Goal: Task Accomplishment & Management: Manage account settings

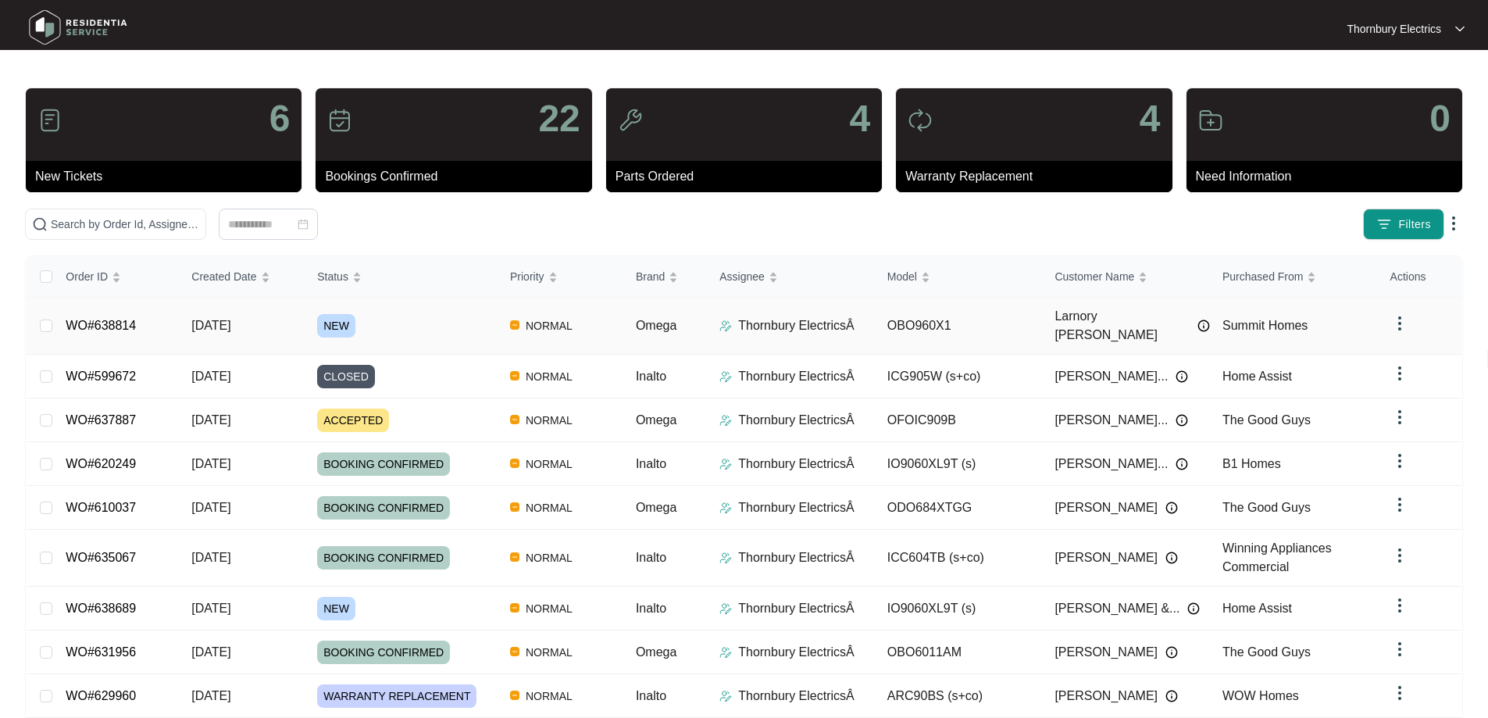
click at [341, 317] on span "NEW" at bounding box center [336, 325] width 38 height 23
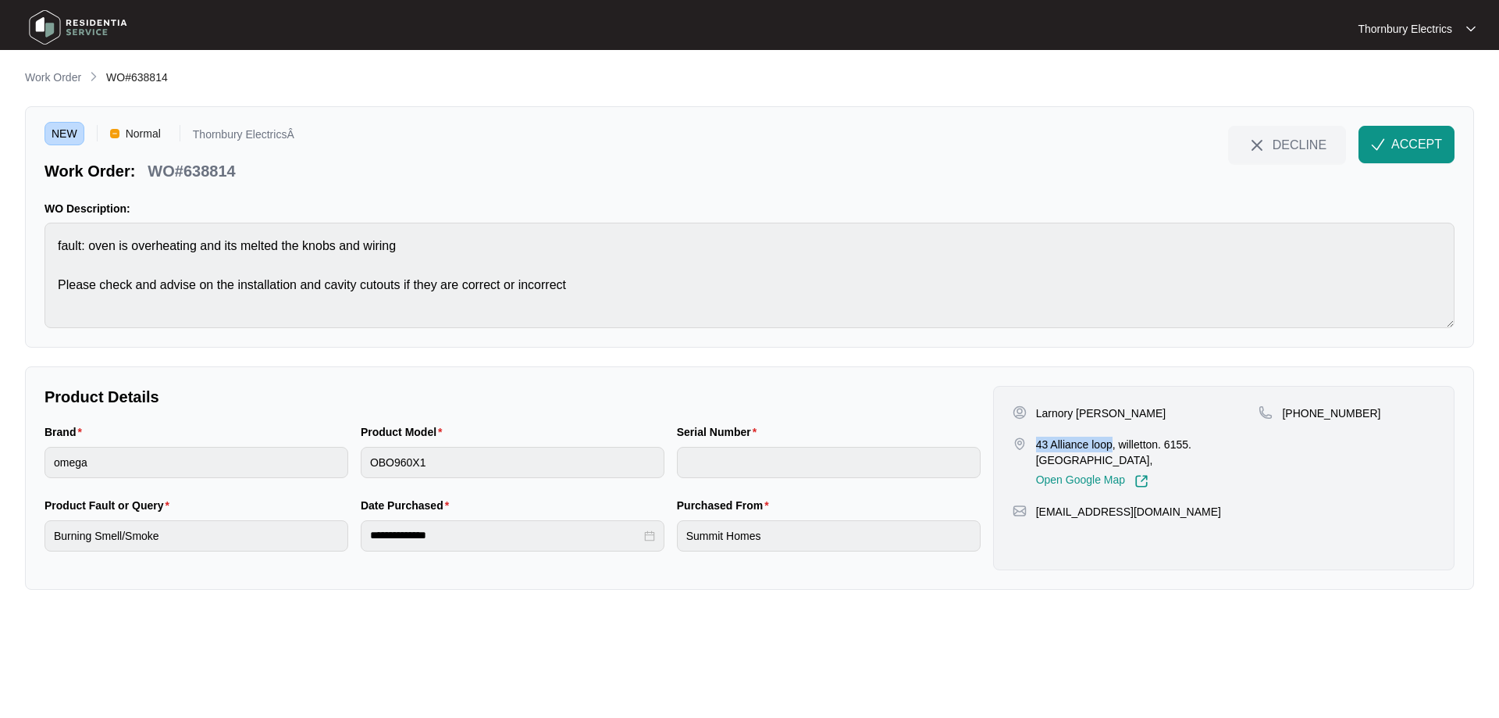
drag, startPoint x: 1036, startPoint y: 447, endPoint x: 1114, endPoint y: 444, distance: 77.4
click at [1114, 444] on p "43 Alliance loop, willetton. 6155. [GEOGRAPHIC_DATA]," at bounding box center [1147, 452] width 223 height 31
copy p "43 Alliance loop"
drag, startPoint x: 1434, startPoint y: 141, endPoint x: 1498, endPoint y: 141, distance: 64.0
click at [1434, 141] on span "ACCEPT" at bounding box center [1417, 144] width 51 height 19
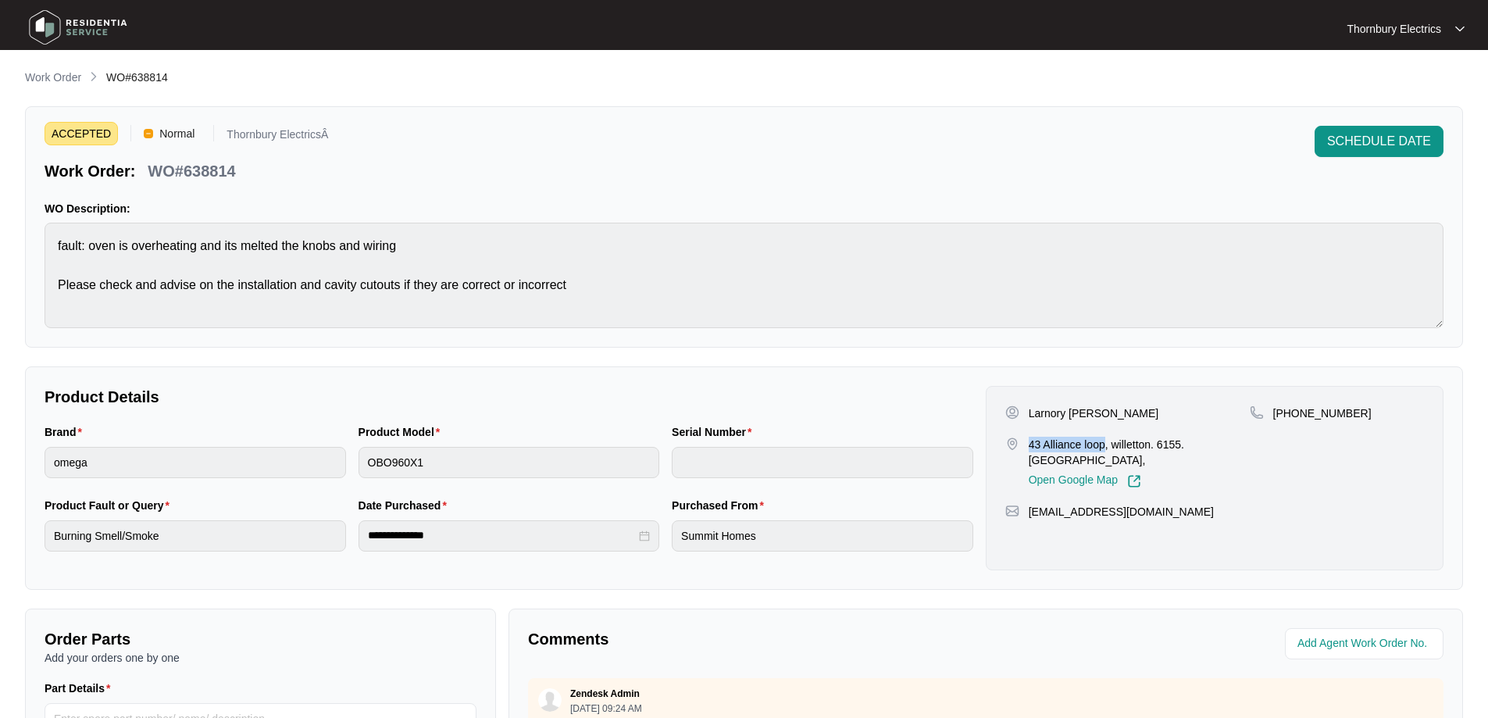
click at [204, 173] on p "WO#638814" at bounding box center [191, 171] width 87 height 22
copy p "638814"
drag, startPoint x: 1378, startPoint y: 418, endPoint x: 1292, endPoint y: 420, distance: 85.2
click at [1292, 420] on div "[PHONE_NUMBER]" at bounding box center [1337, 413] width 174 height 16
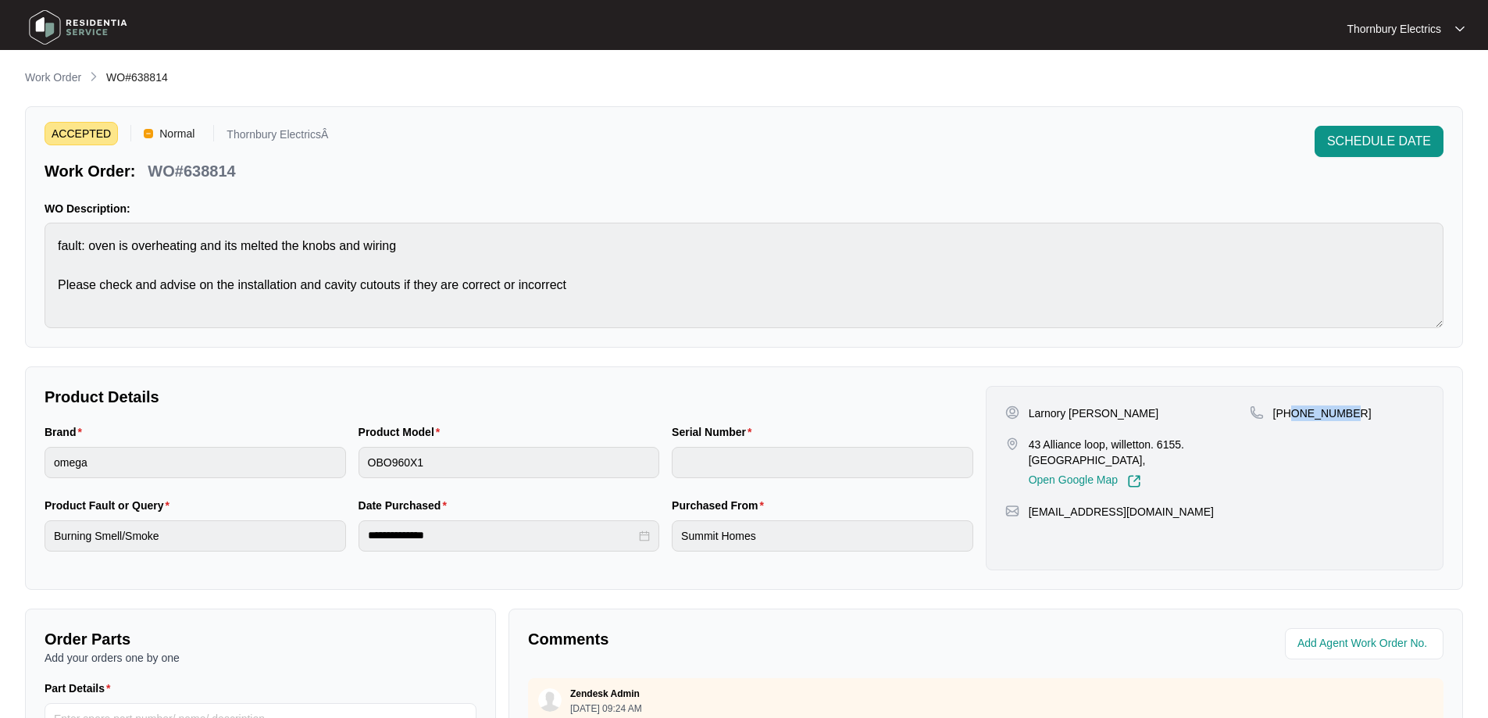
copy p "414432874"
click at [1046, 408] on p "Larnory [PERSON_NAME]" at bounding box center [1094, 413] width 130 height 16
copy p "Larnory"
click at [1098, 410] on p "Larnory [PERSON_NAME]" at bounding box center [1094, 413] width 130 height 16
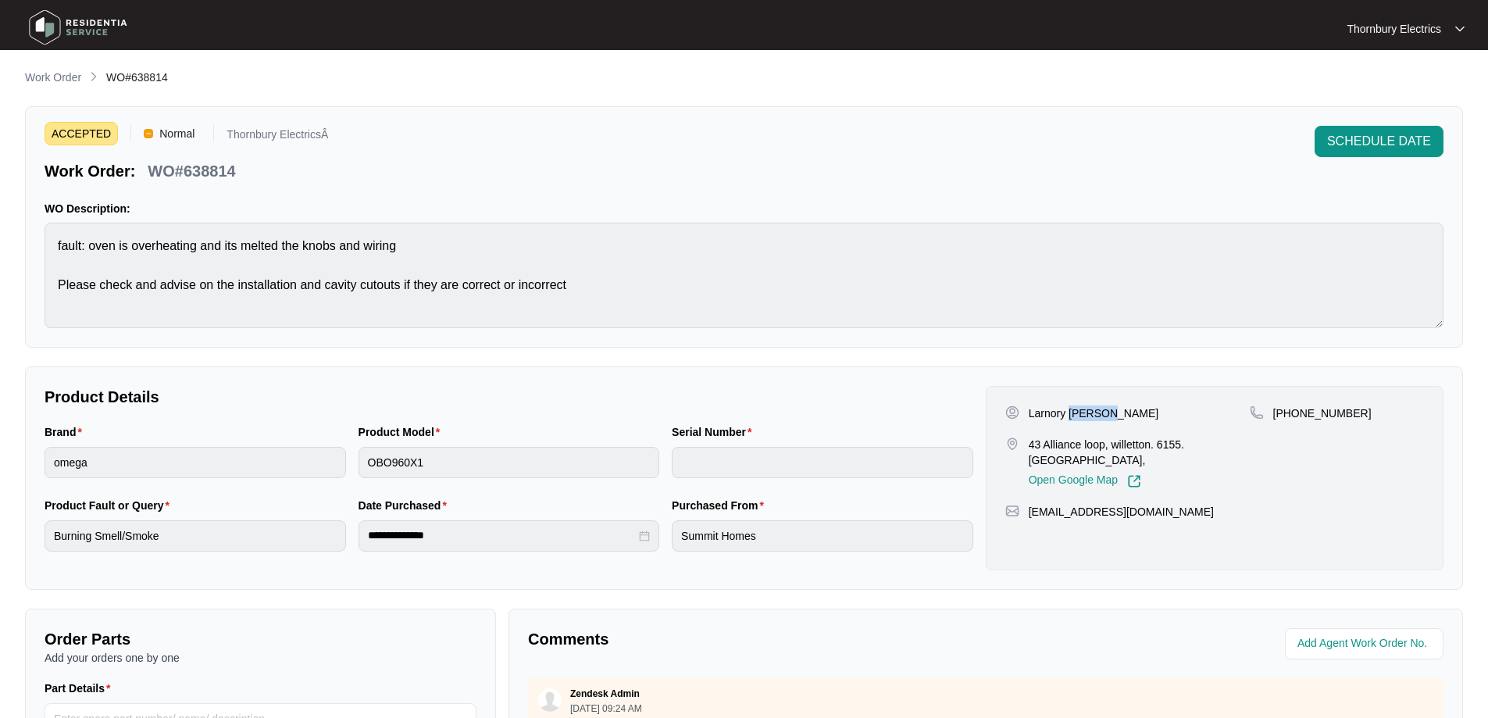
click at [1098, 410] on p "Larnory [PERSON_NAME]" at bounding box center [1094, 413] width 130 height 16
copy p "[PERSON_NAME]"
click at [211, 167] on p "WO#638814" at bounding box center [191, 171] width 87 height 22
copy p "638814"
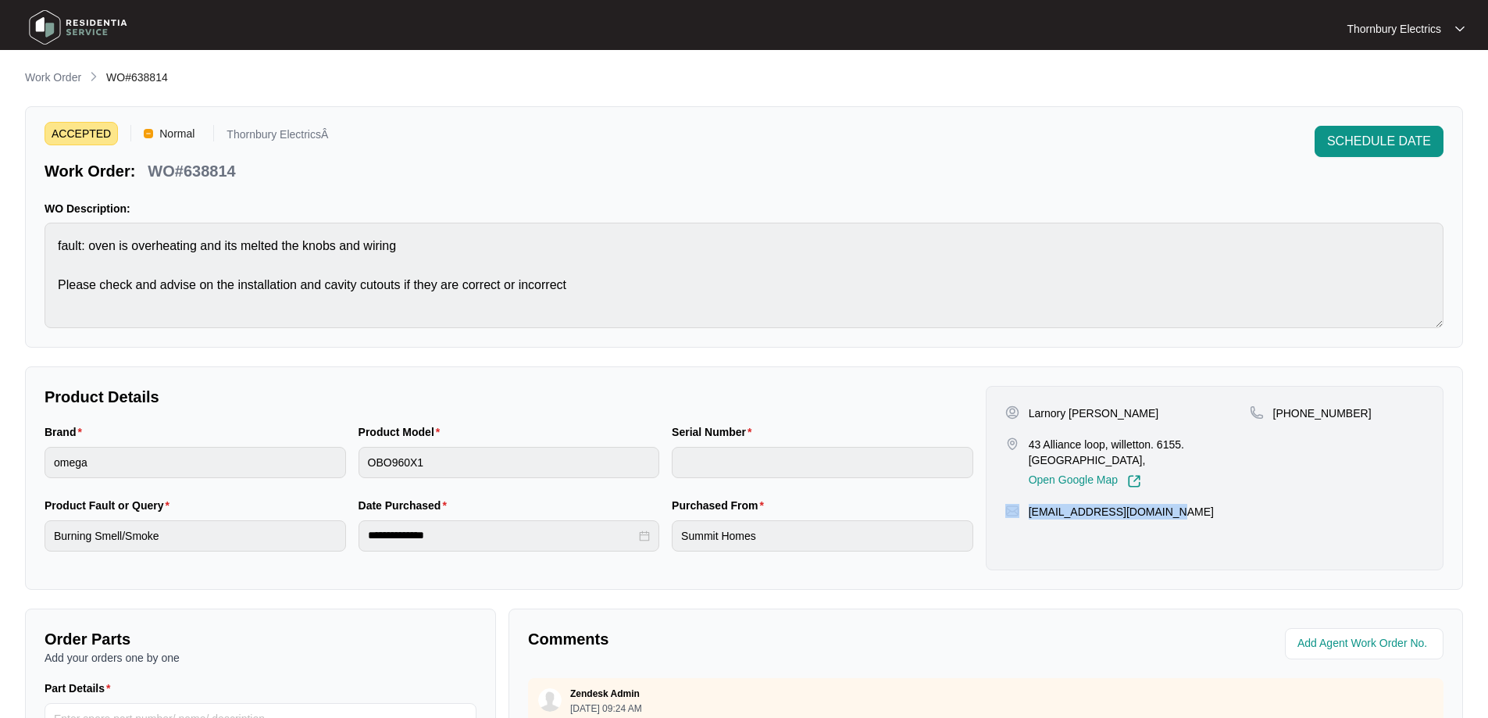
drag, startPoint x: 1168, startPoint y: 495, endPoint x: 1022, endPoint y: 503, distance: 146.2
click at [1022, 504] on div "[EMAIL_ADDRESS][DOMAIN_NAME]" at bounding box center [1214, 512] width 419 height 16
click at [1186, 515] on div "Larnory [PERSON_NAME] 43 Alliance loop, willetton. 6155. [GEOGRAPHIC_DATA], Ope…" at bounding box center [1215, 478] width 458 height 184
drag, startPoint x: 1093, startPoint y: 515, endPoint x: 1024, endPoint y: 504, distance: 69.6
click at [1024, 504] on div "Larnory [PERSON_NAME] 43 Alliance loop, willetton. 6155. [GEOGRAPHIC_DATA], Ope…" at bounding box center [1215, 478] width 458 height 184
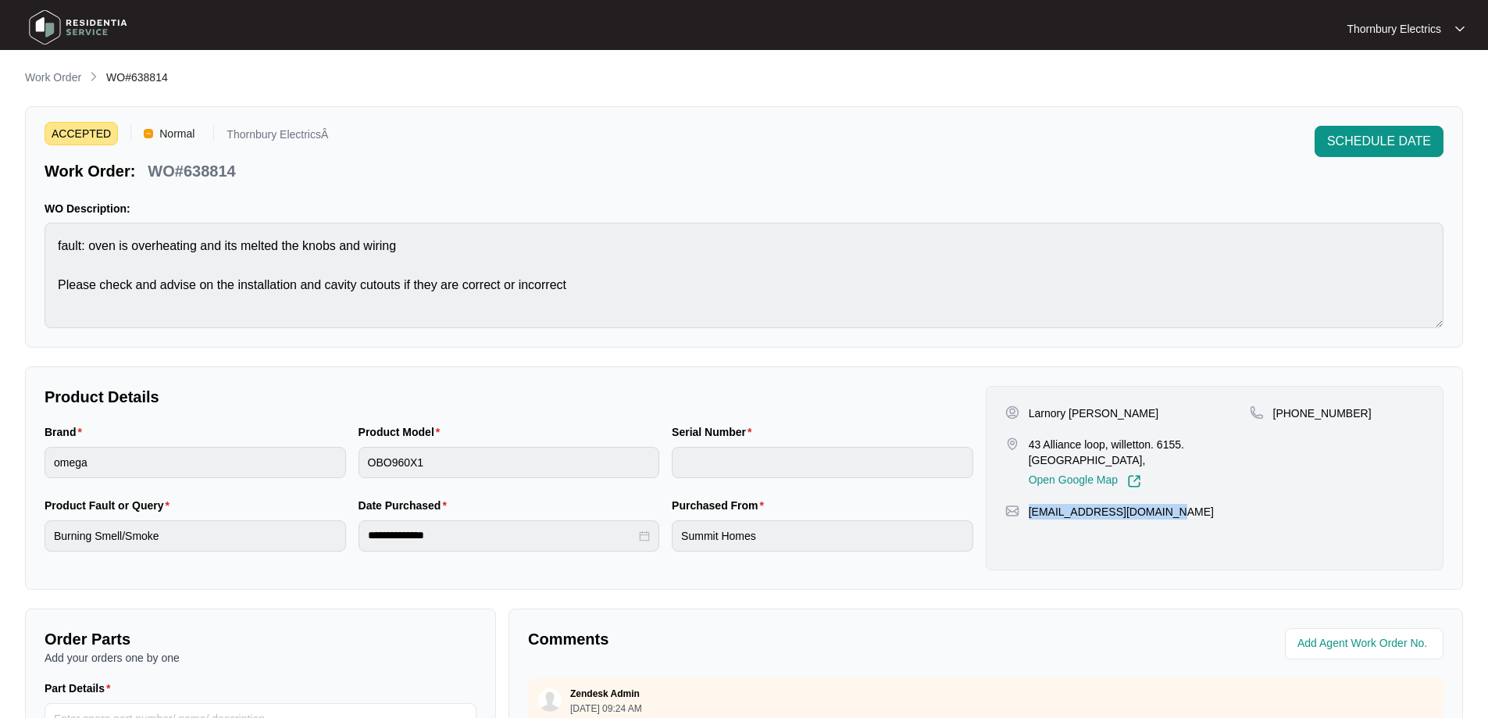
copy p "[EMAIL_ADDRESS][DOMAIN_NAME]"
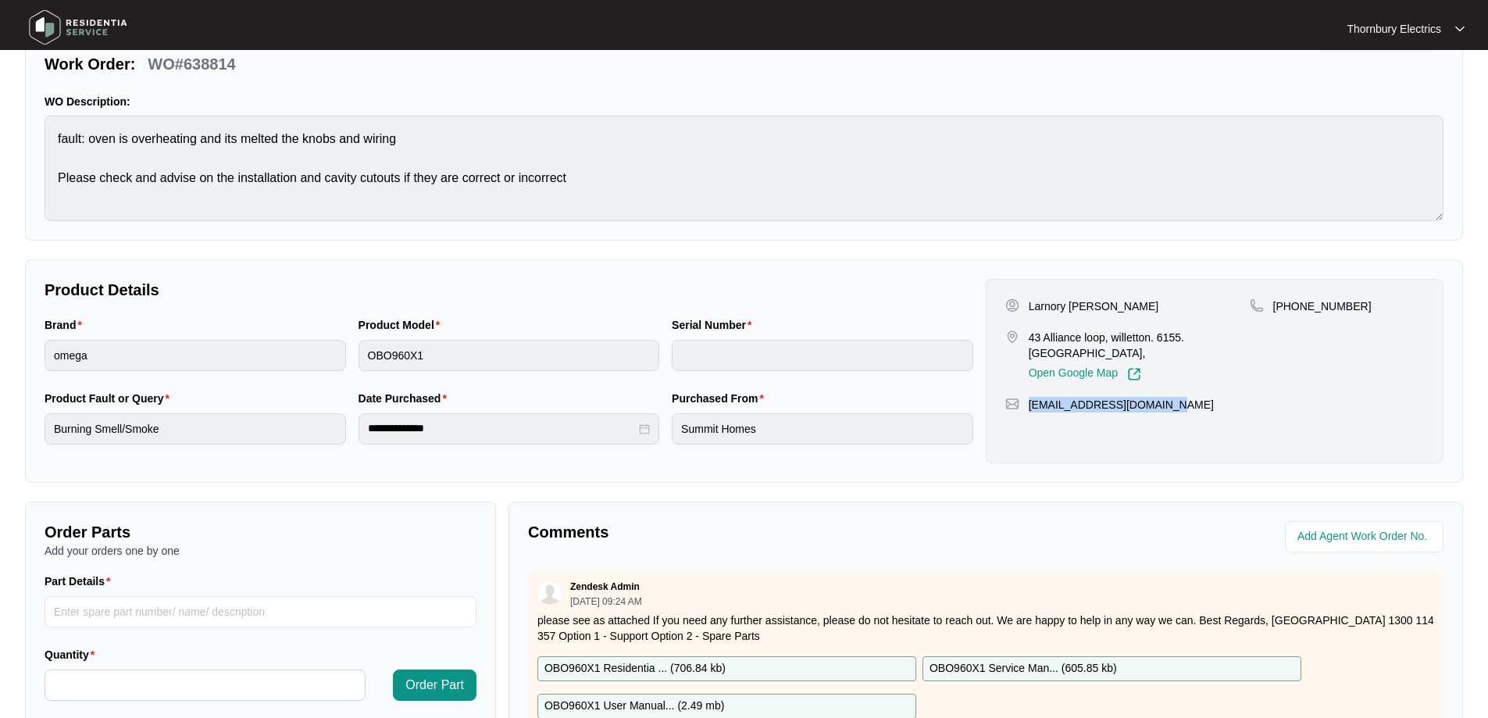
scroll to position [319, 0]
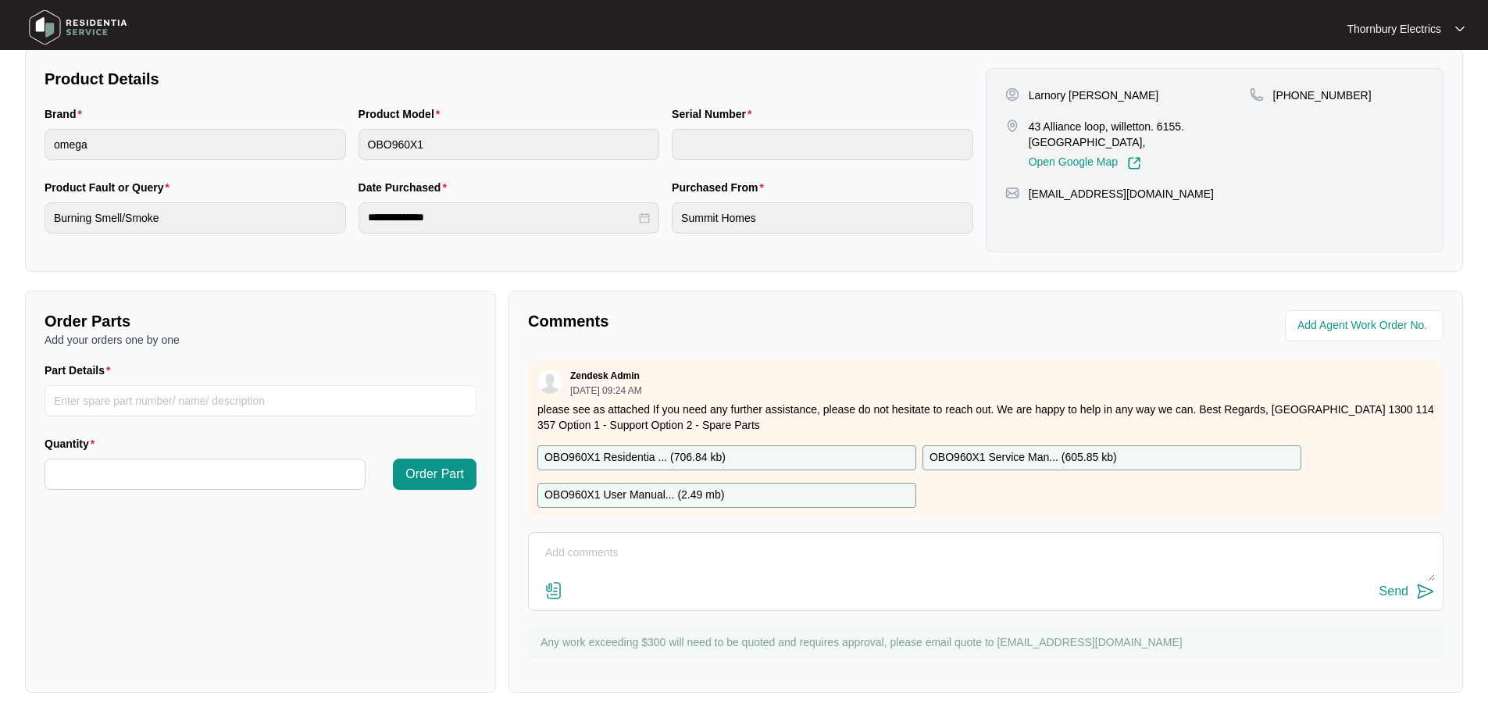
click at [783, 460] on div "OBO960X1 Residentia ... ( 706.84 kb )" at bounding box center [726, 457] width 379 height 25
click at [970, 453] on p "OBO960X1 Service Man... ( 605.85 kb )" at bounding box center [1022, 457] width 187 height 17
drag, startPoint x: 729, startPoint y: 491, endPoint x: 729, endPoint y: 478, distance: 13.3
click at [729, 491] on div "OBO960X1 User Manual... ( 2.49 mb )" at bounding box center [726, 495] width 379 height 25
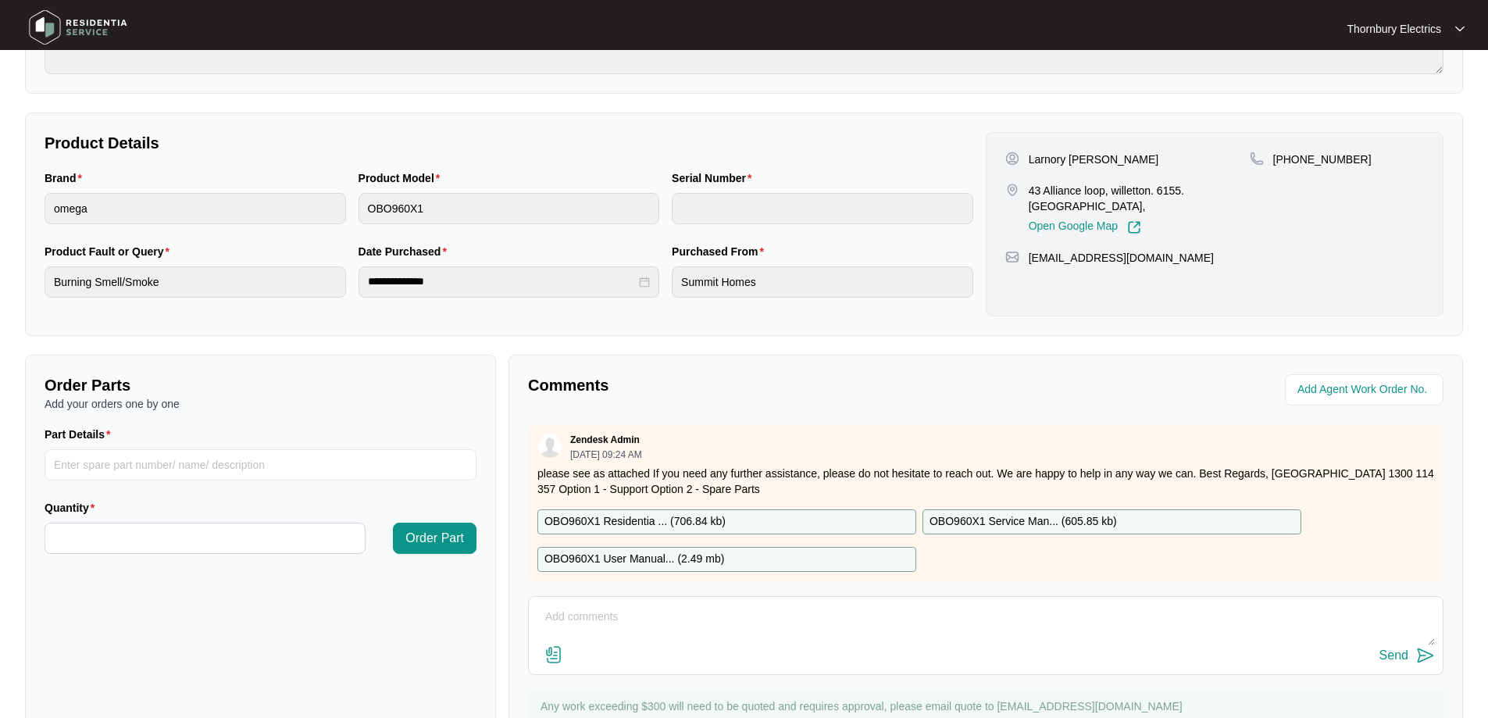
scroll to position [0, 0]
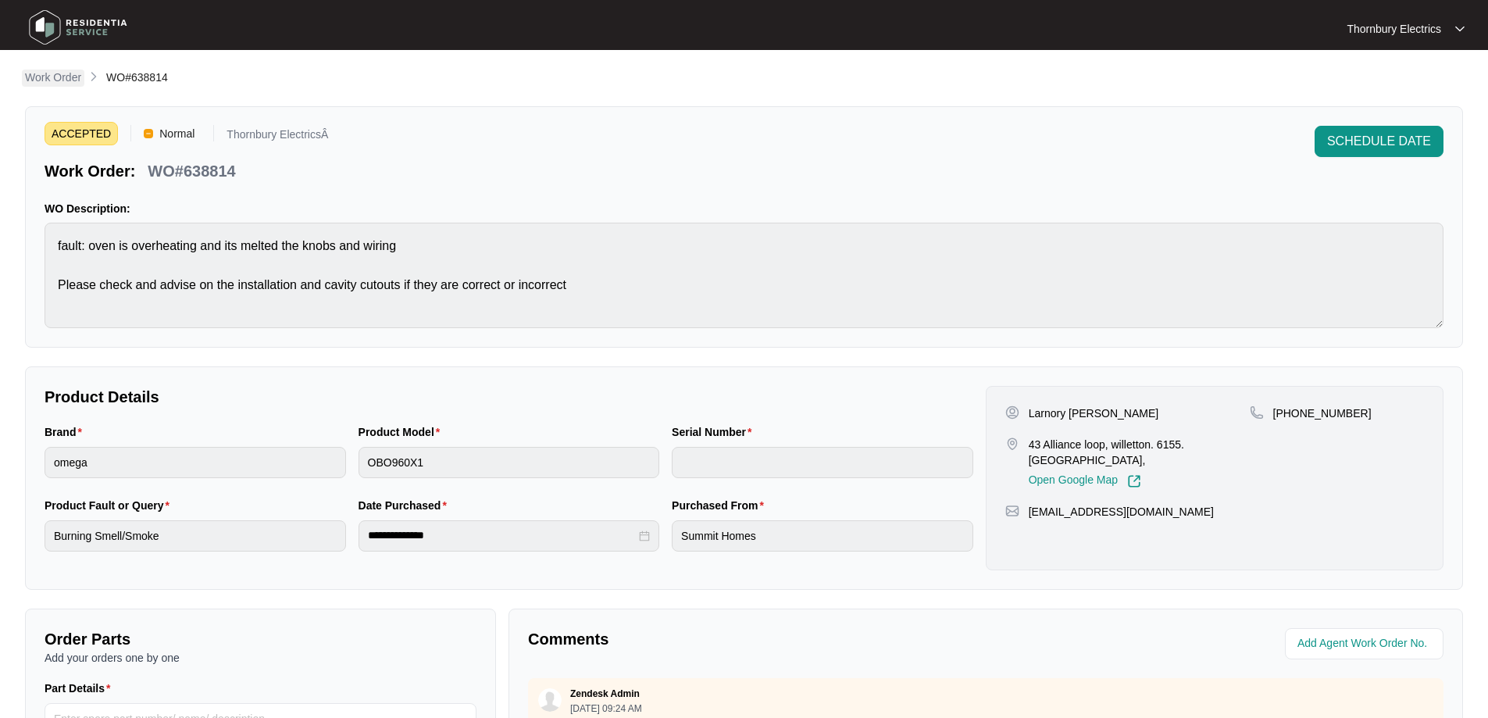
click at [47, 79] on p "Work Order" at bounding box center [53, 78] width 56 height 16
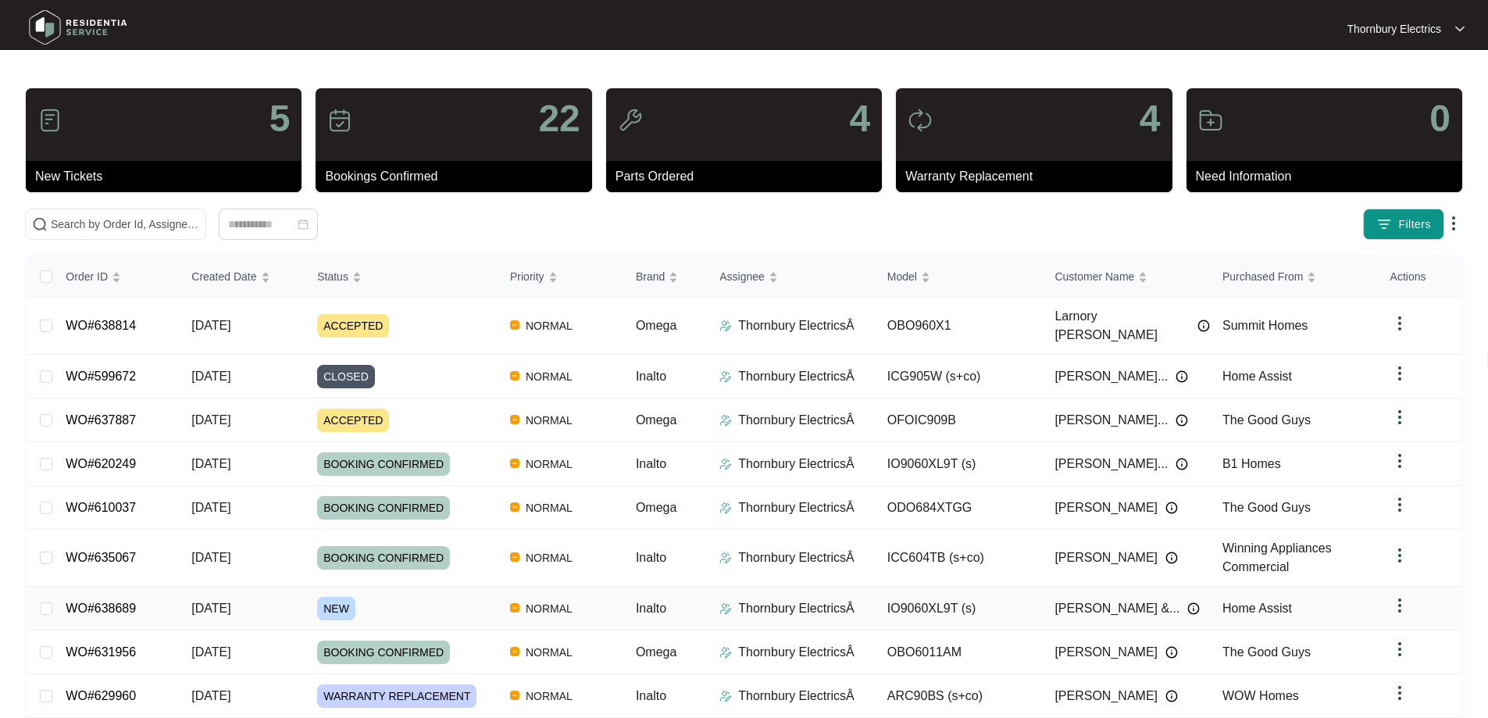
click at [130, 587] on td "WO#638689" at bounding box center [116, 609] width 126 height 44
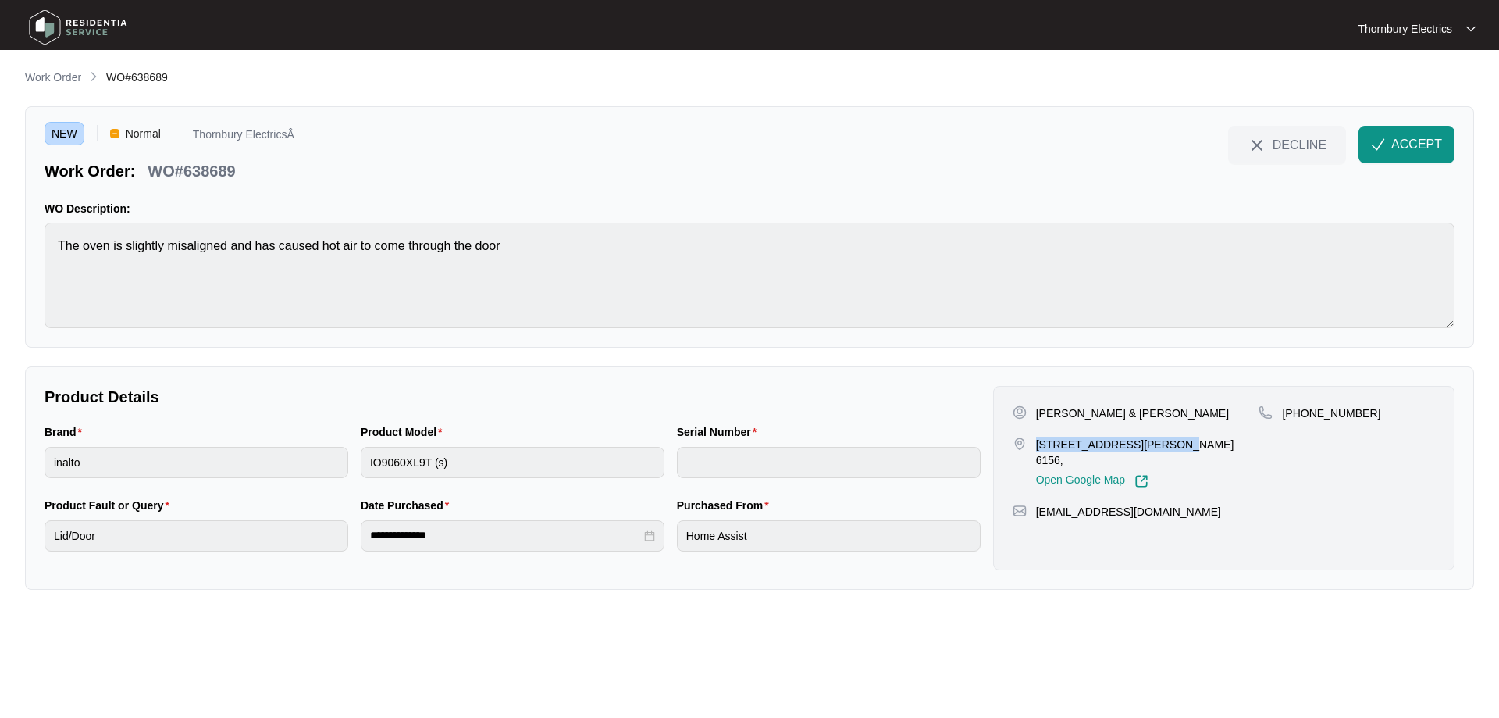
drag, startPoint x: 1034, startPoint y: 445, endPoint x: 1162, endPoint y: 440, distance: 128.2
click at [1162, 440] on div "[STREET_ADDRESS][PERSON_NAME] 6156, Open Google Map" at bounding box center [1136, 463] width 247 height 52
copy p "[STREET_ADDRESS][PERSON_NAME] MELVILLE"
click at [1432, 134] on button "ACCEPT" at bounding box center [1407, 144] width 96 height 37
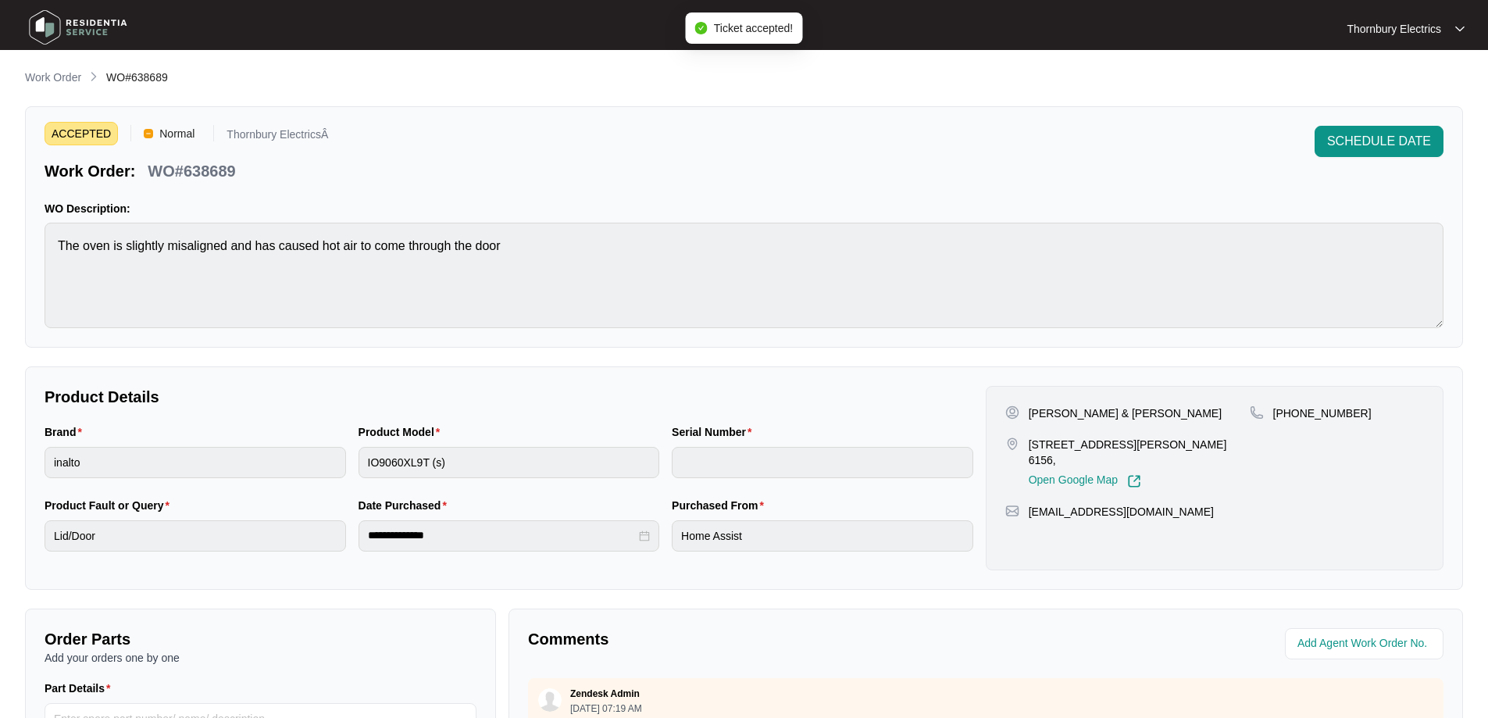
click at [215, 175] on p "WO#638689" at bounding box center [191, 171] width 87 height 22
copy p "638689"
click at [1037, 409] on p "[PERSON_NAME] & [PERSON_NAME]" at bounding box center [1125, 413] width 193 height 16
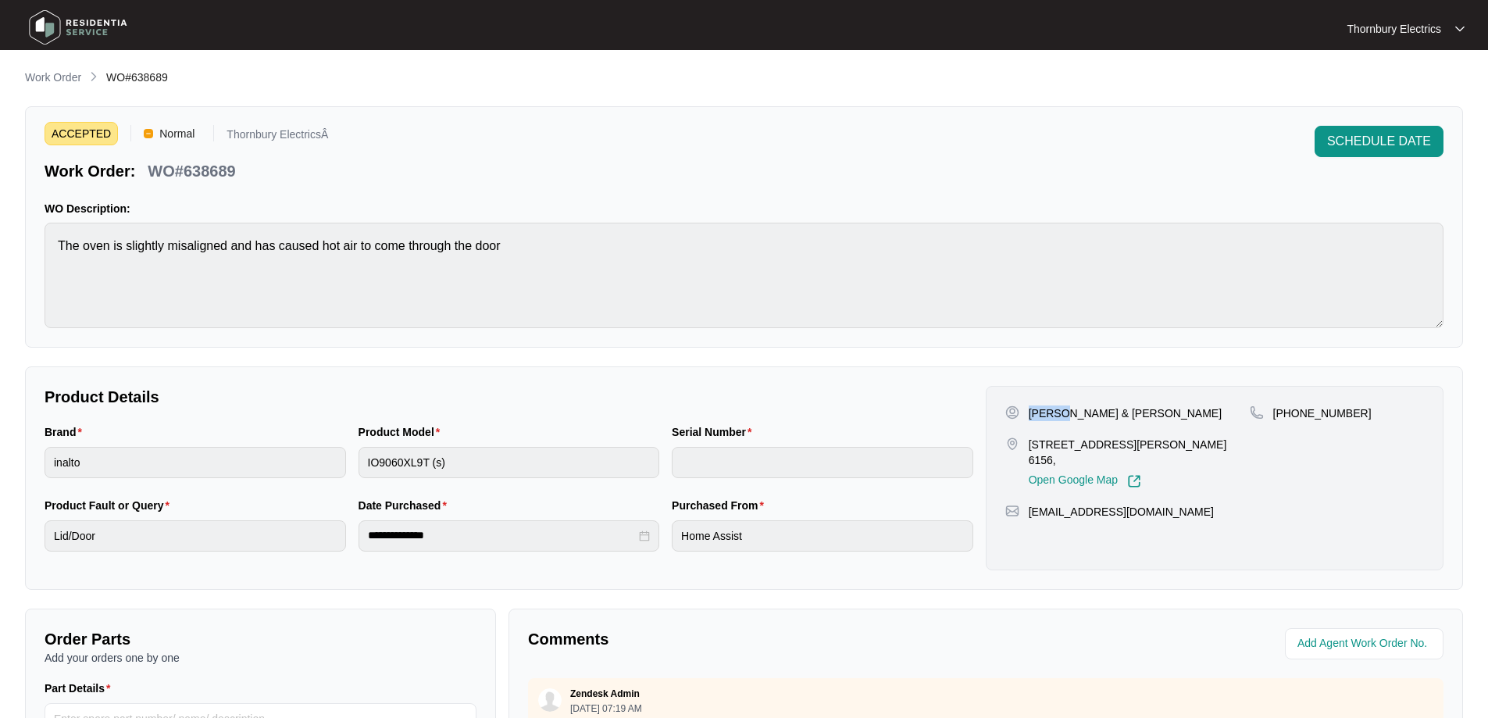
copy p "[PERSON_NAME]"
drag, startPoint x: 1096, startPoint y: 407, endPoint x: 1152, endPoint y: 403, distance: 55.6
click at [1152, 403] on div "[PERSON_NAME] & [PERSON_NAME] [STREET_ADDRESS][PERSON_NAME], Open Google Map [P…" at bounding box center [1215, 478] width 458 height 184
click at [1060, 411] on p "[PERSON_NAME] & [PERSON_NAME]" at bounding box center [1125, 413] width 193 height 16
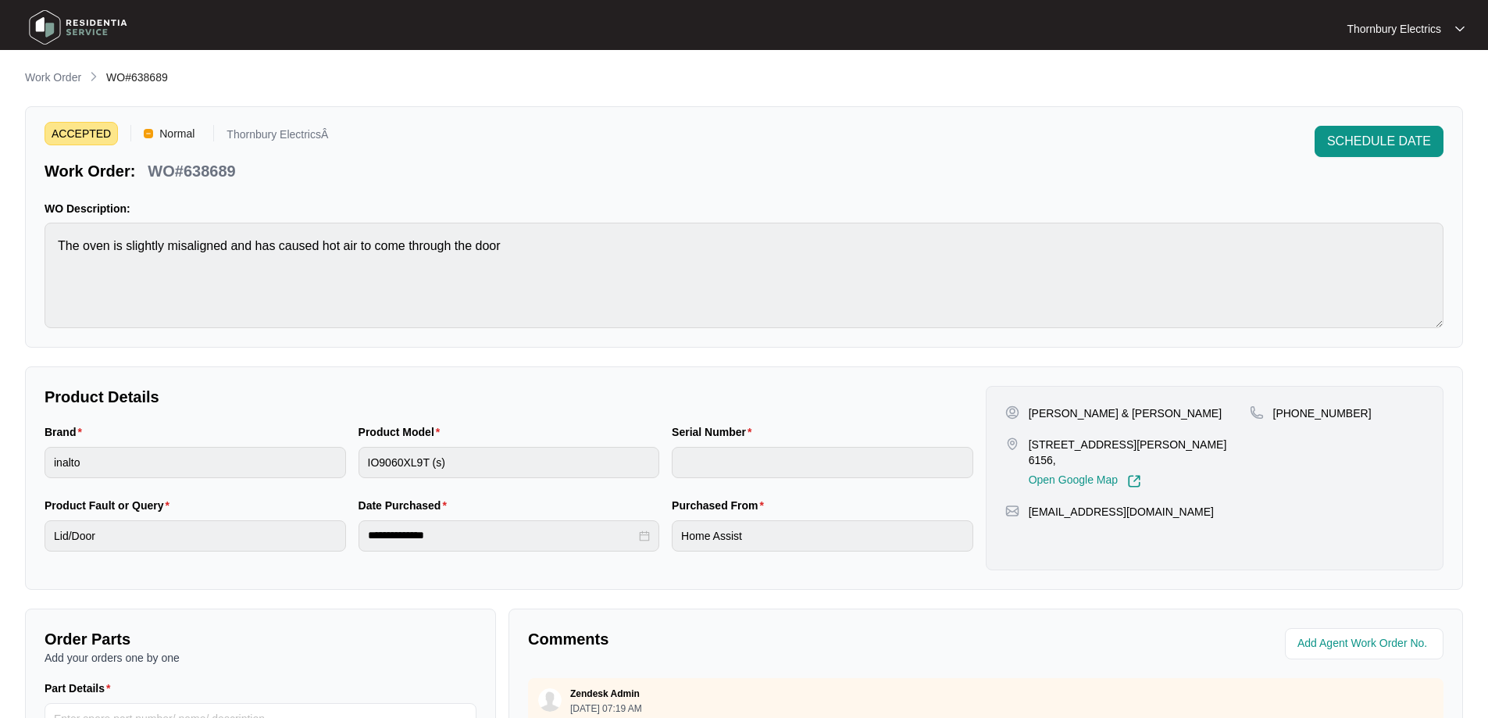
click at [1171, 401] on div "[PERSON_NAME] & [PERSON_NAME] [STREET_ADDRESS][PERSON_NAME], Open Google Map [P…" at bounding box center [1215, 478] width 458 height 184
drag, startPoint x: 1353, startPoint y: 414, endPoint x: 1289, endPoint y: 422, distance: 64.5
click at [1289, 422] on div "[PHONE_NUMBER]" at bounding box center [1337, 446] width 174 height 83
drag, startPoint x: 1168, startPoint y: 498, endPoint x: 1026, endPoint y: 507, distance: 141.6
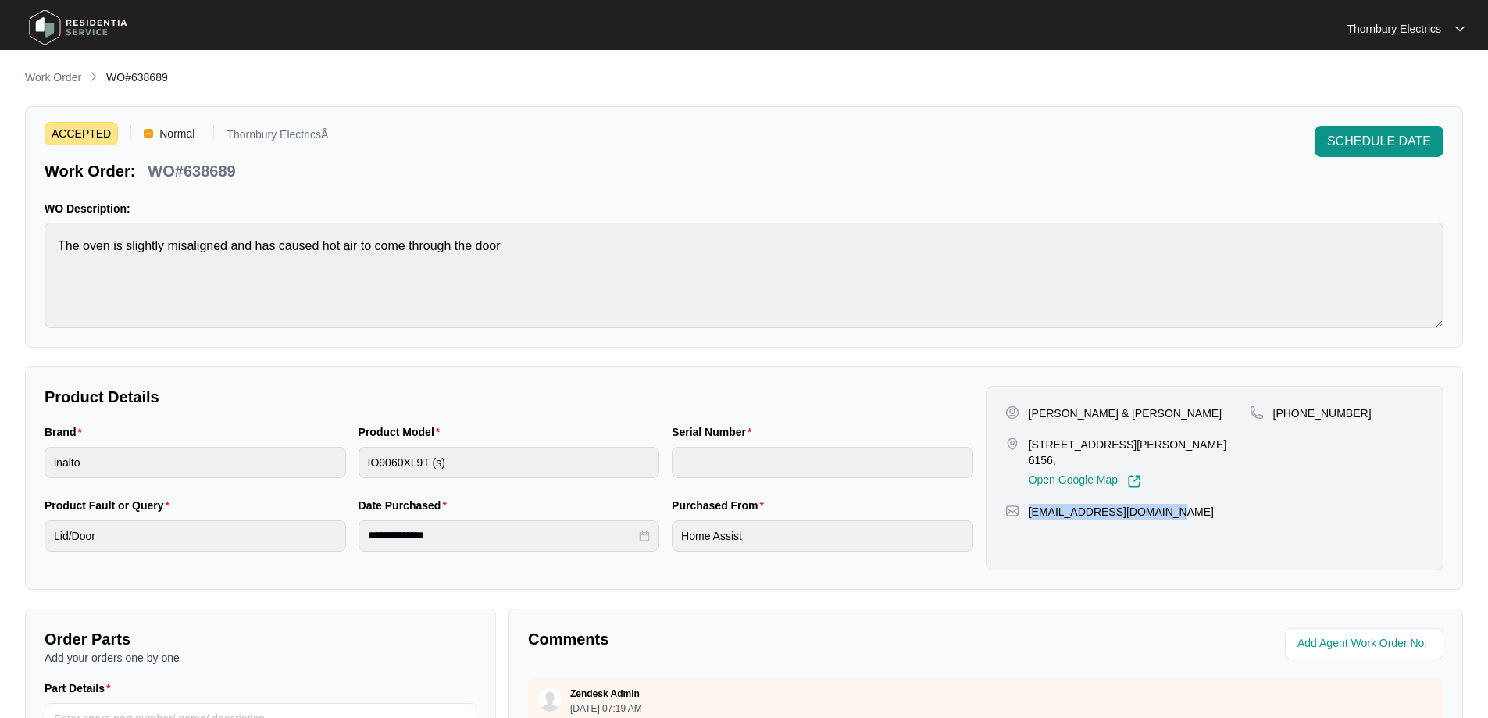
click at [1026, 507] on div "[PERSON_NAME] & [PERSON_NAME] [STREET_ADDRESS][PERSON_NAME], Open Google Map [P…" at bounding box center [1215, 478] width 458 height 184
click at [59, 80] on p "Work Order" at bounding box center [53, 78] width 56 height 16
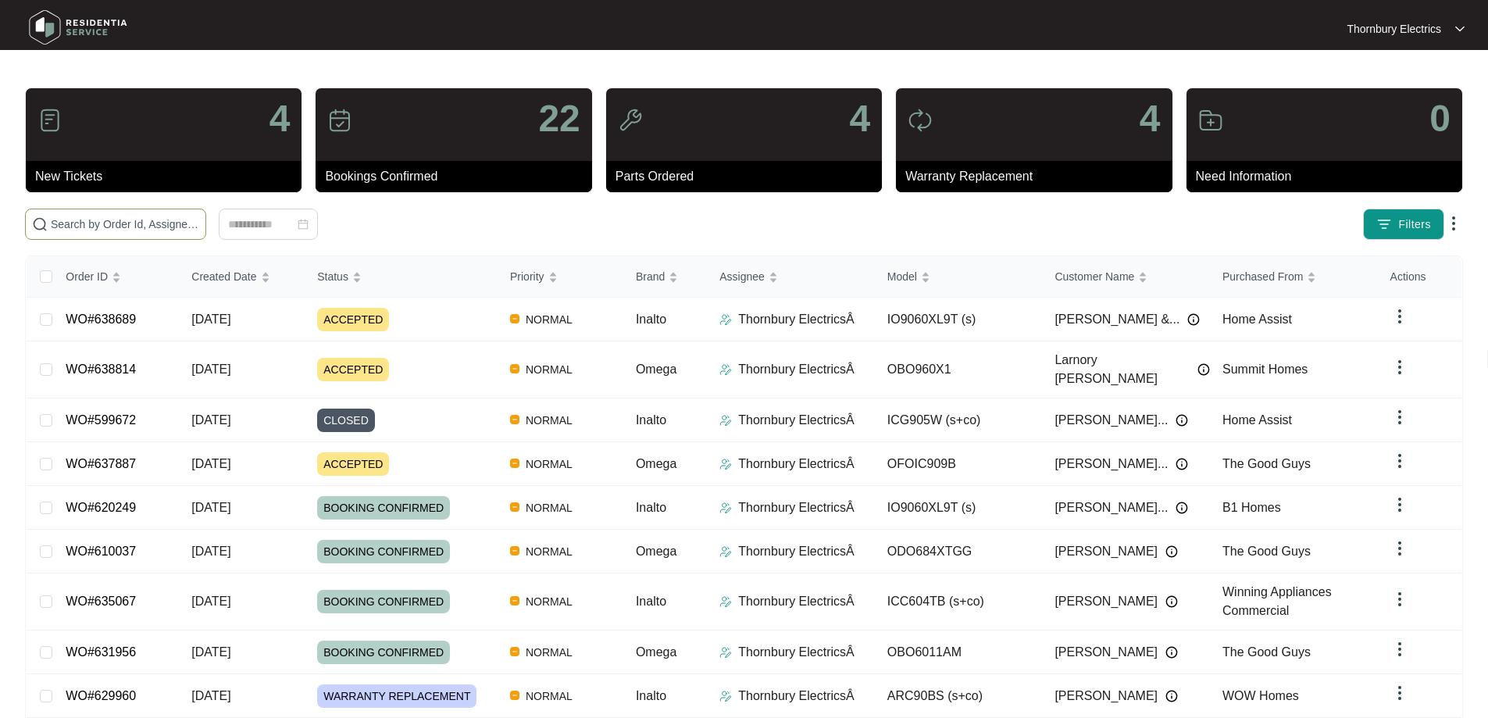
click at [188, 224] on input "text" at bounding box center [125, 224] width 148 height 17
paste input "637887"
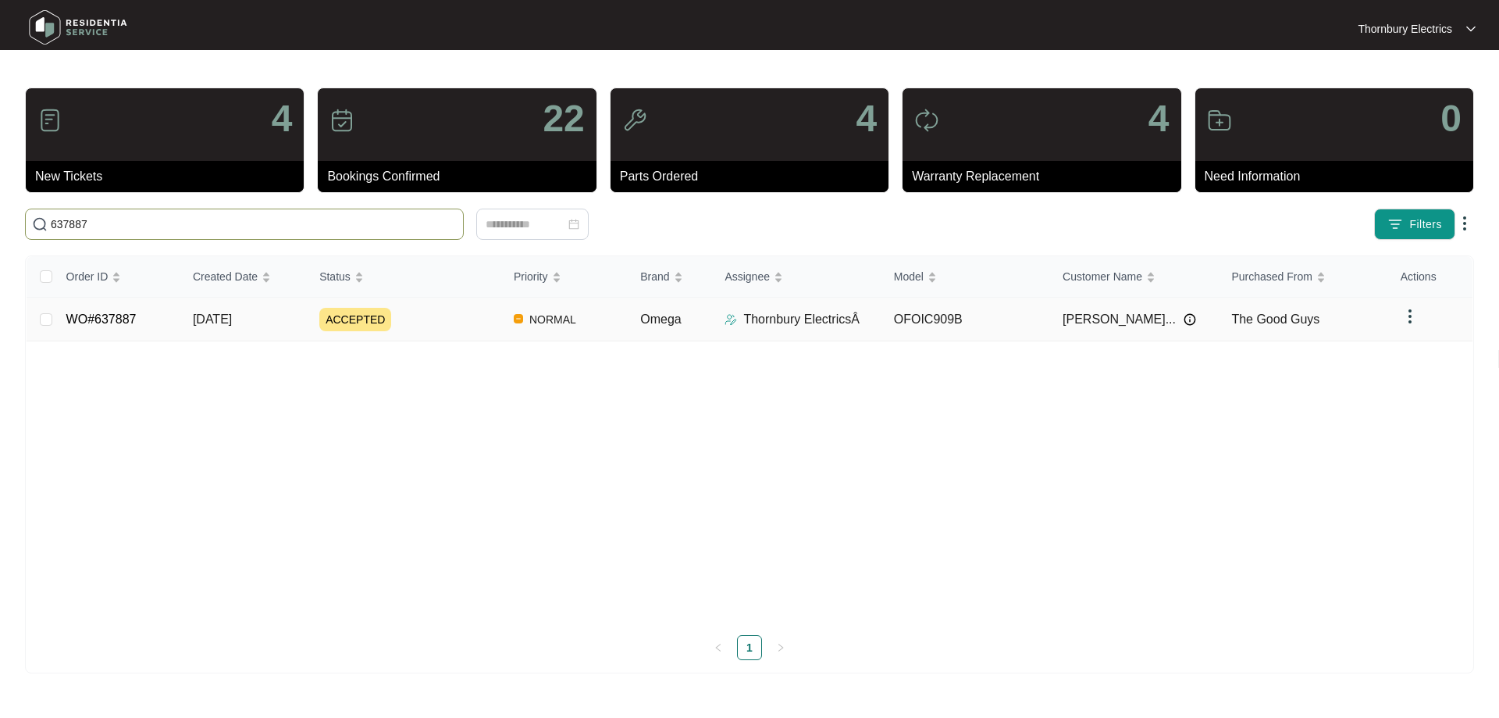
type input "637887"
click at [344, 317] on span "ACCEPTED" at bounding box center [355, 319] width 72 height 23
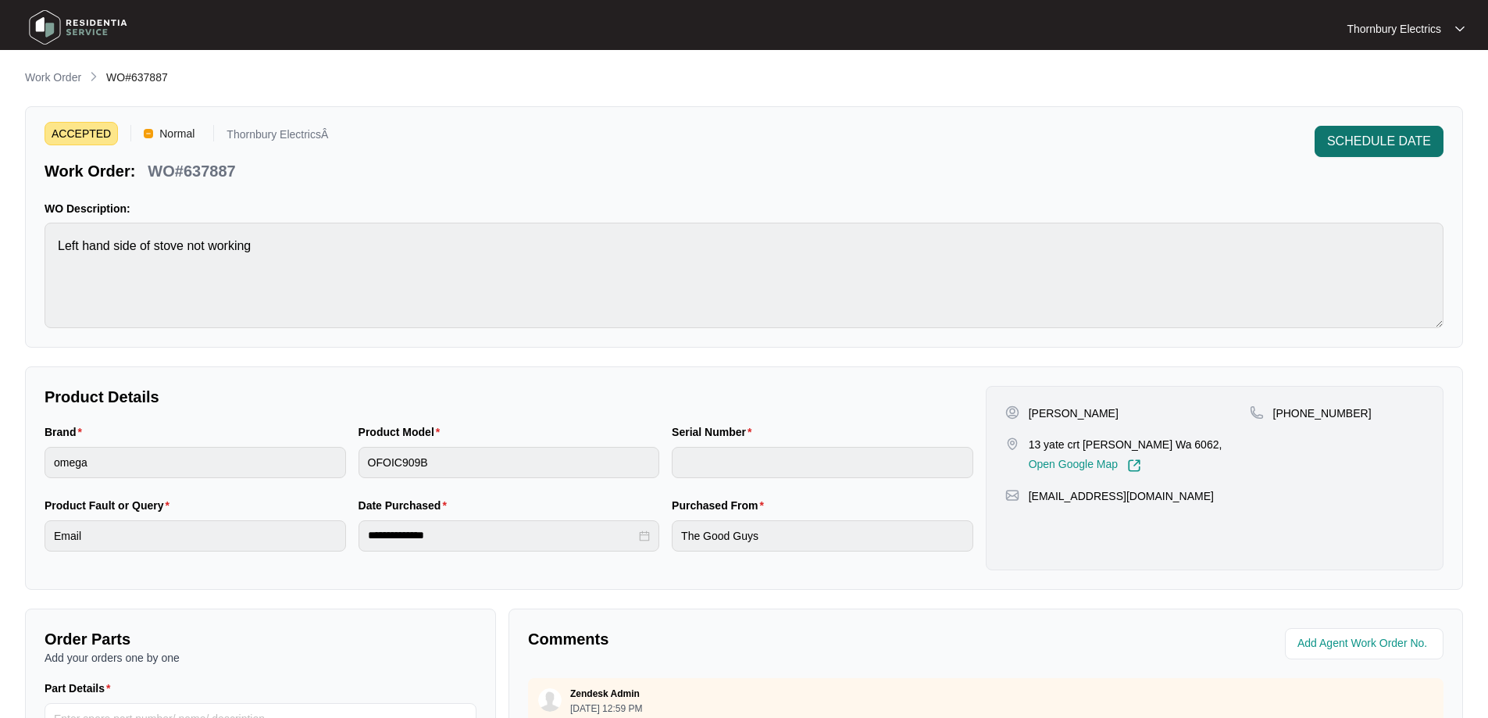
click at [1352, 146] on span "SCHEDULE DATE" at bounding box center [1379, 141] width 104 height 19
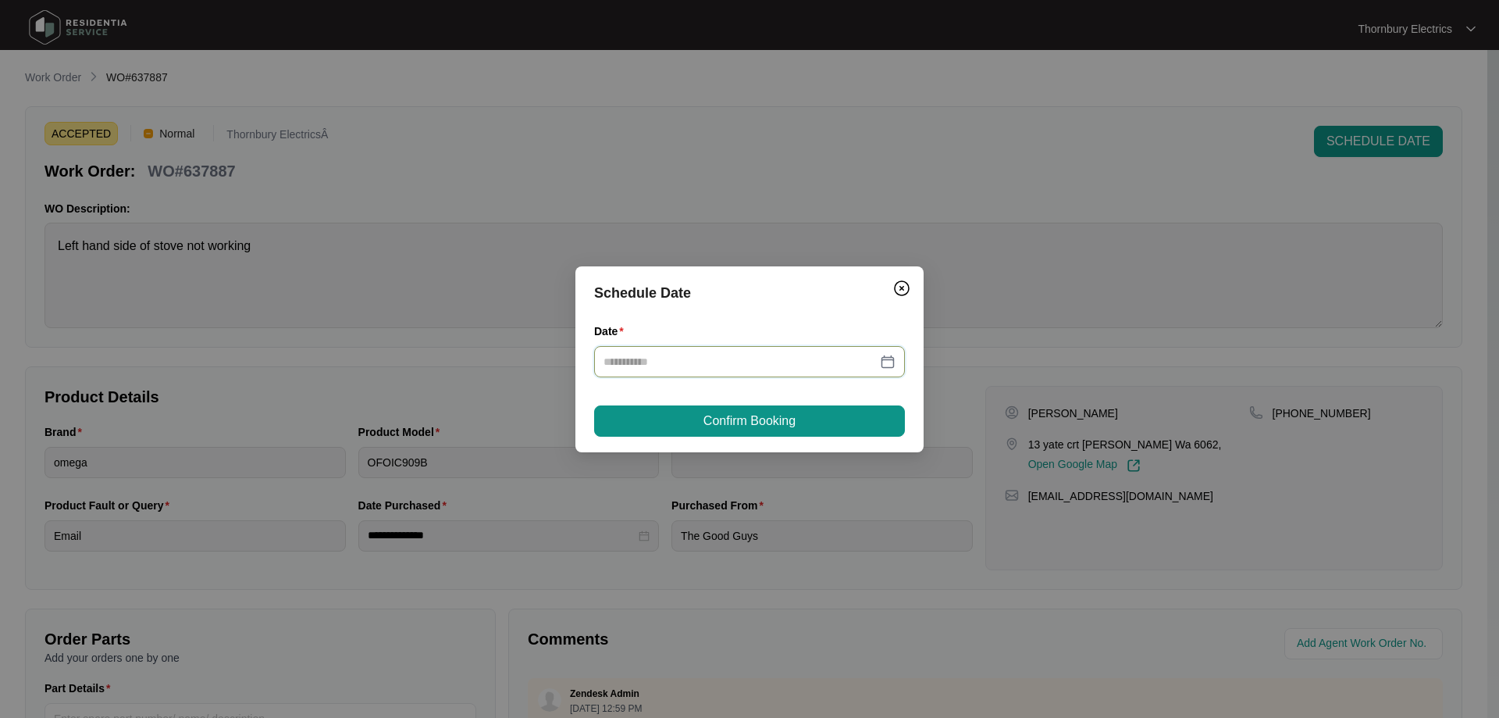
click at [697, 364] on input "Date" at bounding box center [740, 361] width 273 height 17
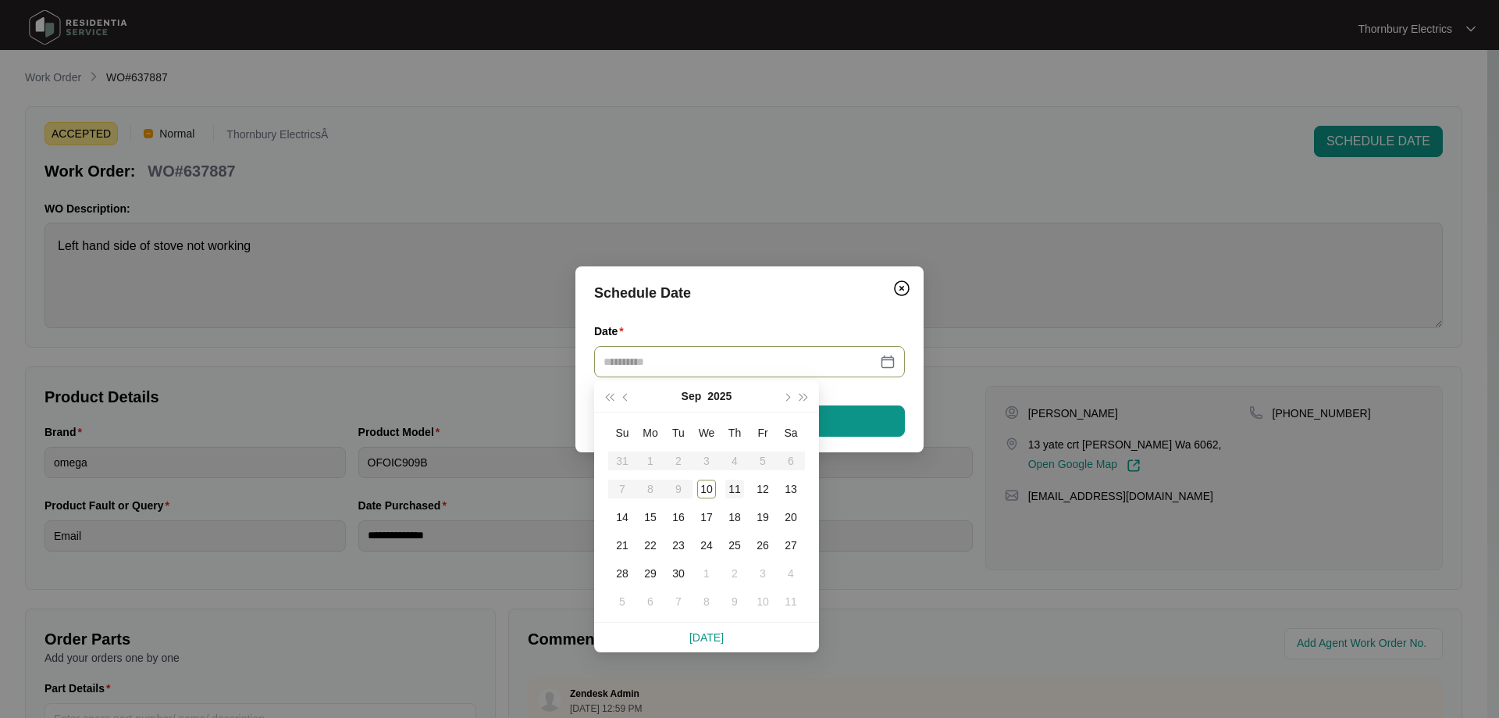
click at [740, 492] on div "11" at bounding box center [735, 489] width 19 height 19
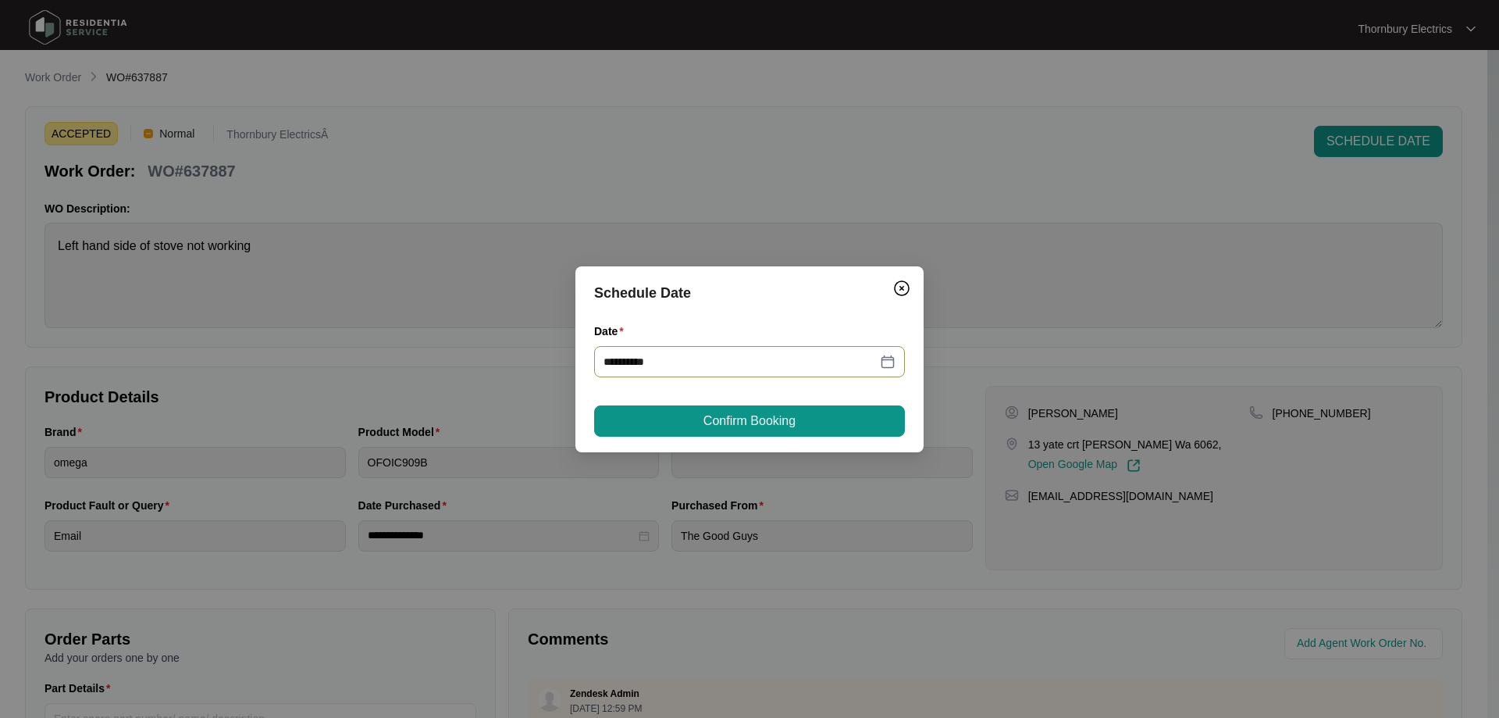
type input "**********"
click at [842, 421] on button "Confirm Booking" at bounding box center [749, 420] width 311 height 31
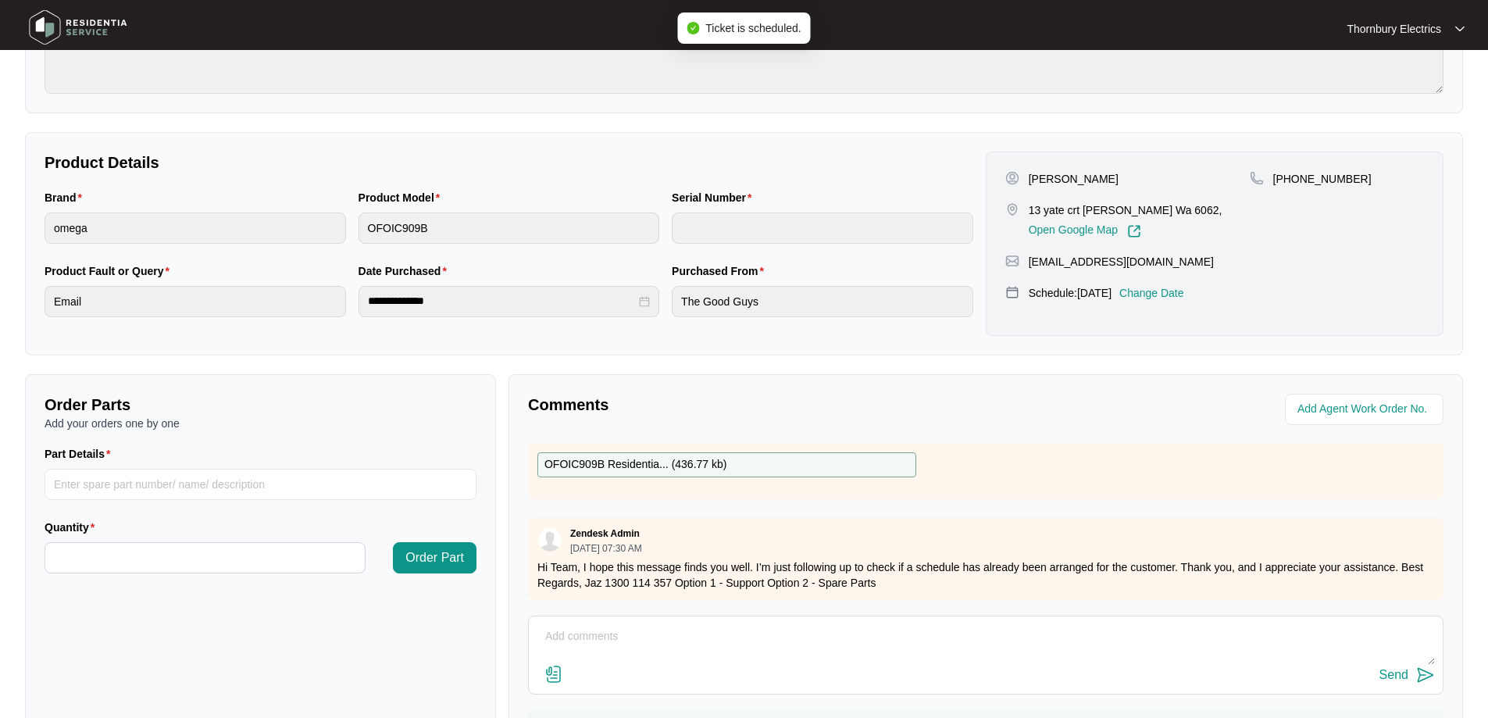
scroll to position [88, 0]
click at [724, 628] on textarea at bounding box center [986, 644] width 898 height 41
type textarea "Apologies, the job is scheduled for [DATE]"
click at [1410, 679] on button "Send" at bounding box center [1406, 675] width 55 height 21
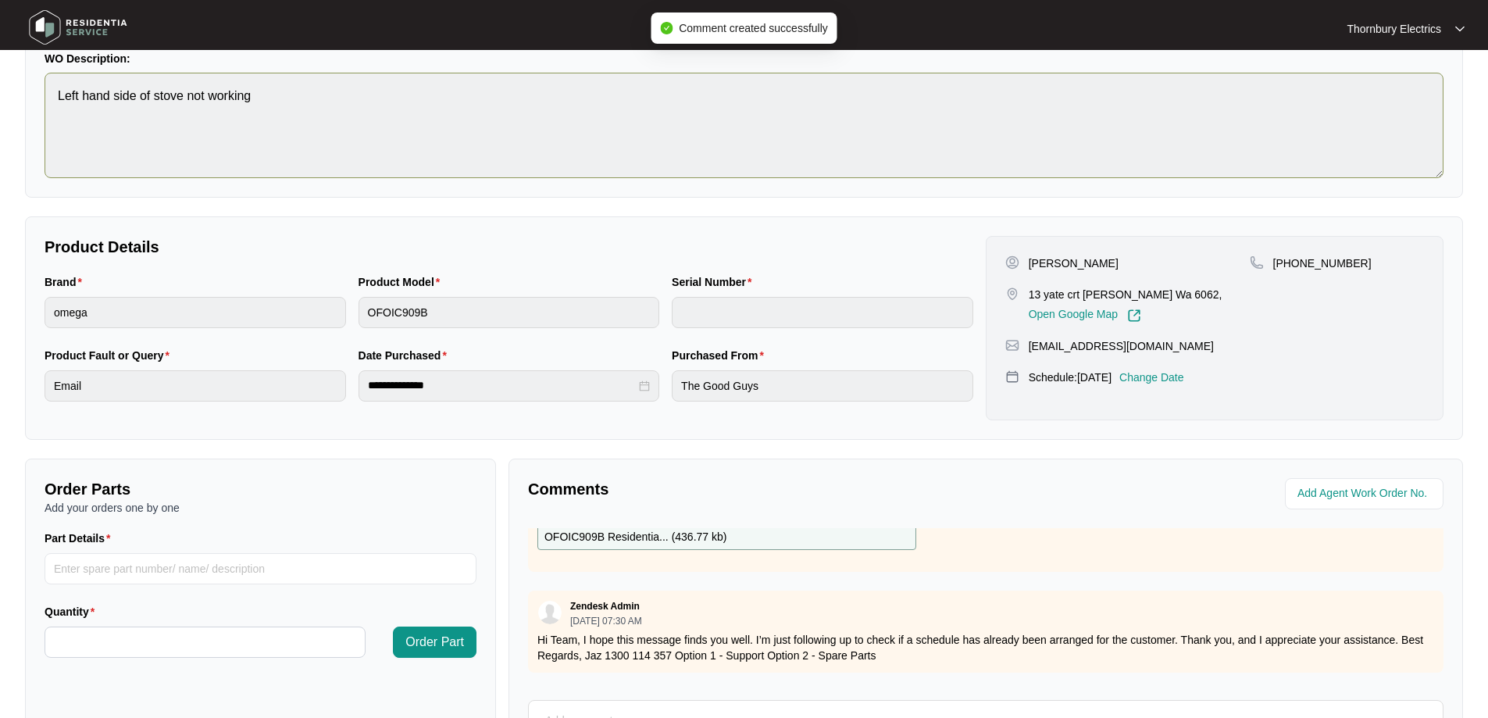
scroll to position [0, 0]
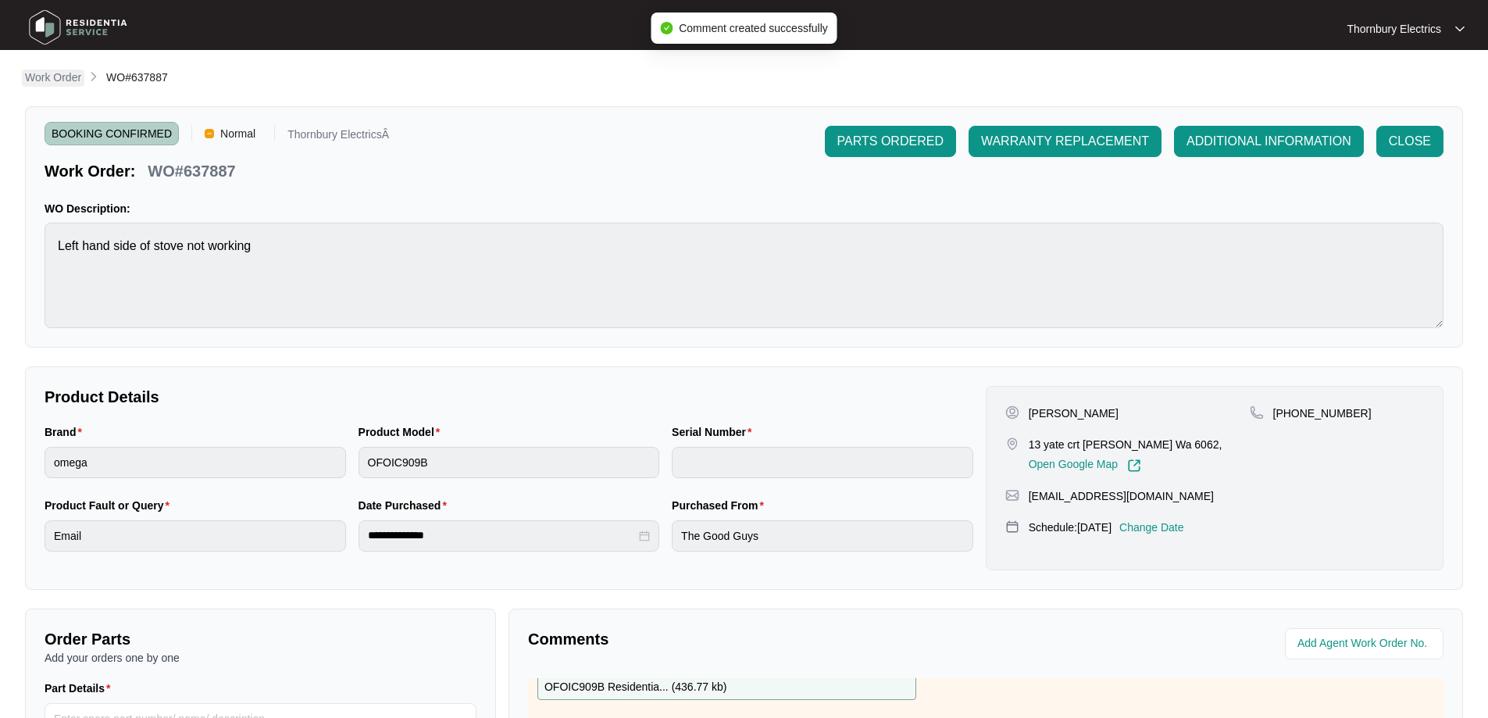
click at [42, 84] on p "Work Order" at bounding box center [53, 78] width 56 height 16
